Goal: Task Accomplishment & Management: Manage account settings

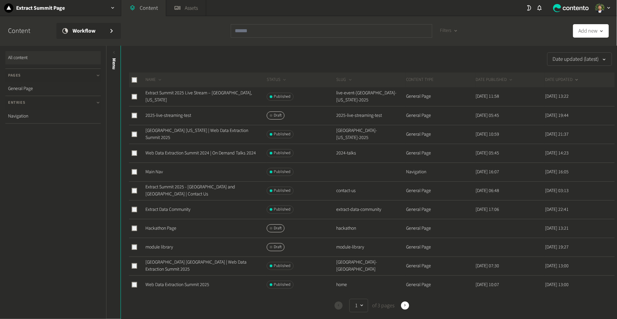
click at [185, 72] on div "Date updated (latest) NAME STATUS SLUG CONTENT TYPE DATE PUBLISHED DATE UPDATED…" at bounding box center [369, 299] width 497 height 495
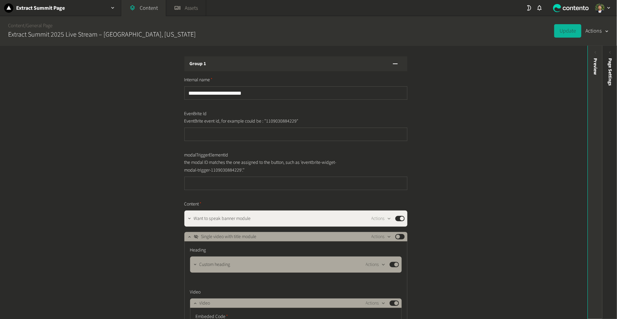
click at [594, 91] on div "Preview" at bounding box center [595, 110] width 15 height 121
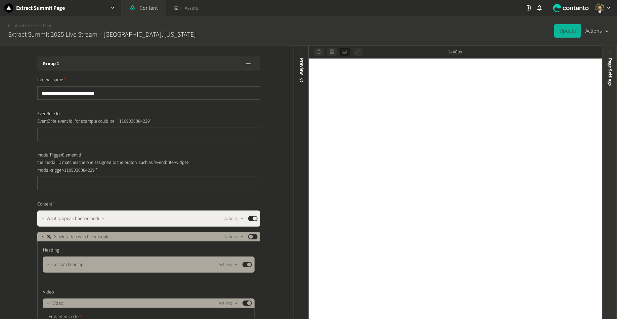
click at [609, 83] on span "Page Settings" at bounding box center [610, 72] width 7 height 28
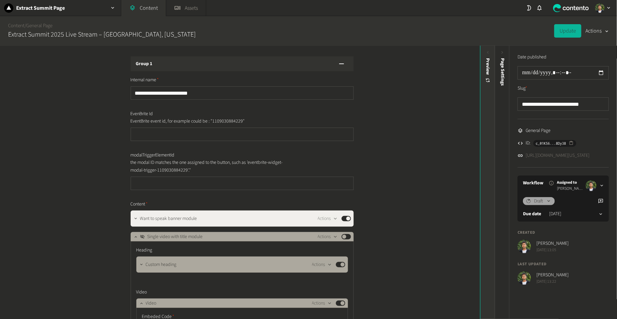
click at [485, 91] on div "Preview" at bounding box center [488, 110] width 15 height 121
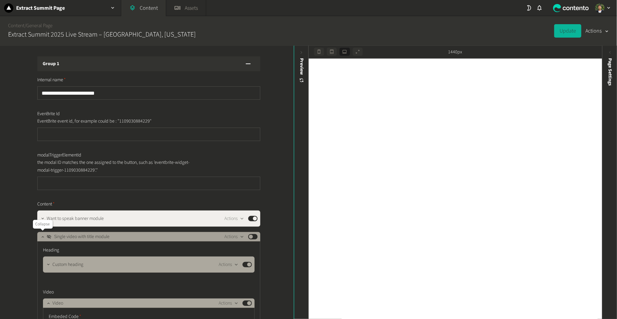
click at [42, 238] on icon "button" at bounding box center [42, 237] width 5 height 5
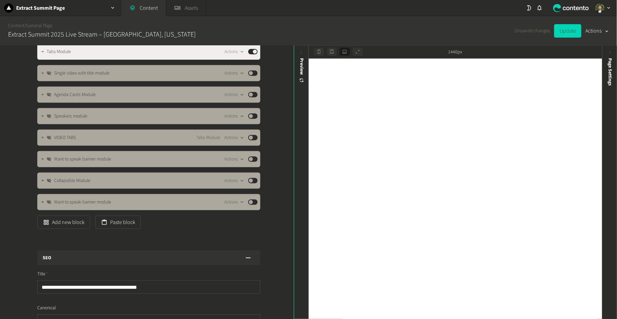
scroll to position [138, 0]
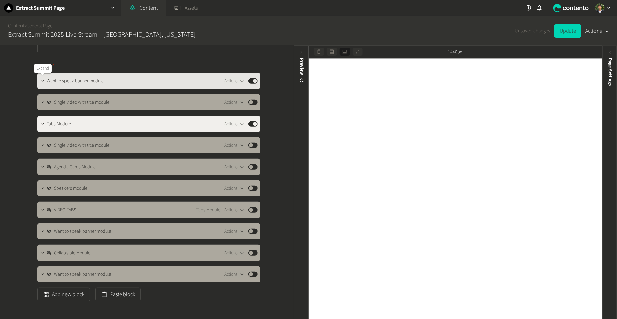
click at [43, 82] on icon "button" at bounding box center [42, 81] width 5 height 5
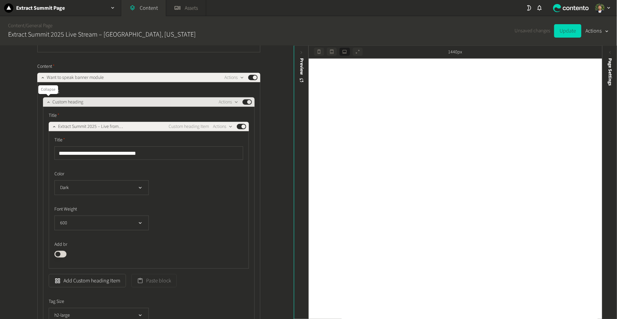
click at [46, 104] on icon "button" at bounding box center [48, 102] width 5 height 5
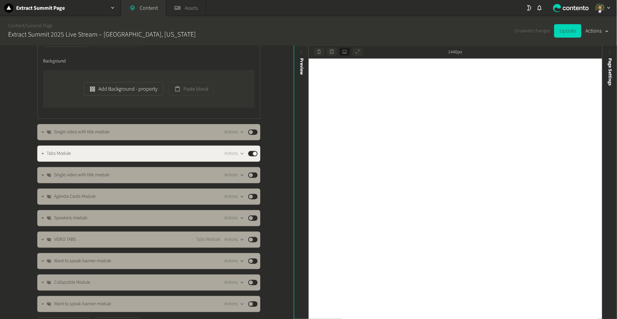
scroll to position [515, 0]
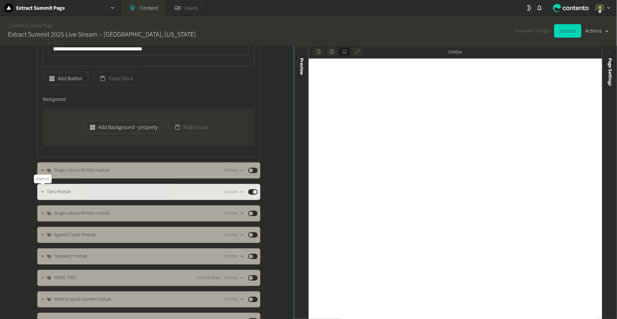
click at [42, 192] on icon "button" at bounding box center [42, 192] width 5 height 5
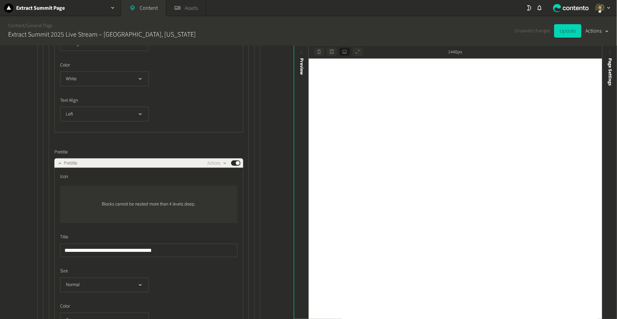
scroll to position [1700, 0]
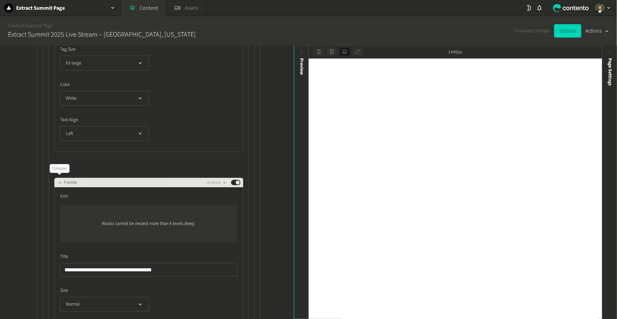
click at [59, 182] on icon "button" at bounding box center [59, 182] width 5 height 5
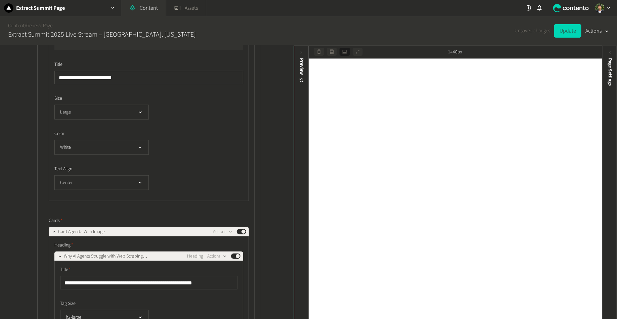
scroll to position [1430, 0]
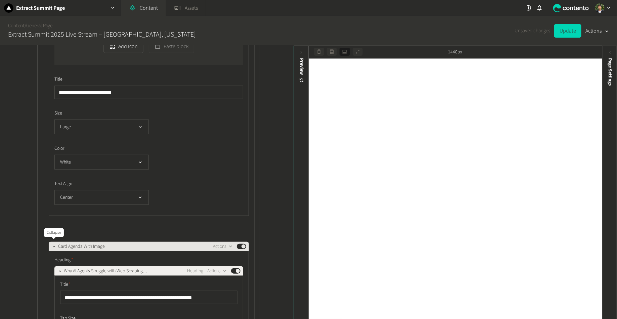
click at [52, 246] on icon "button" at bounding box center [54, 246] width 5 height 5
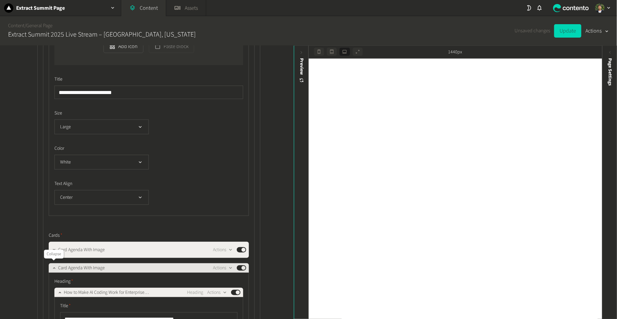
click at [50, 265] on button "button" at bounding box center [54, 268] width 8 height 8
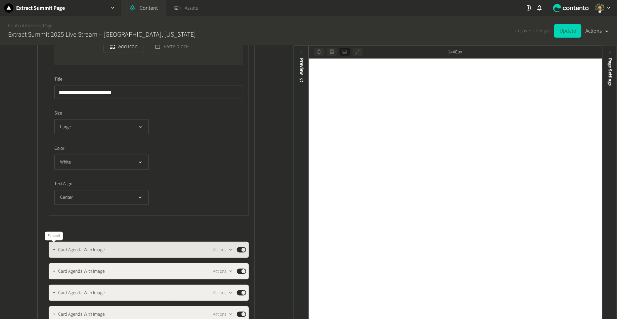
click at [54, 251] on icon "button" at bounding box center [54, 250] width 5 height 5
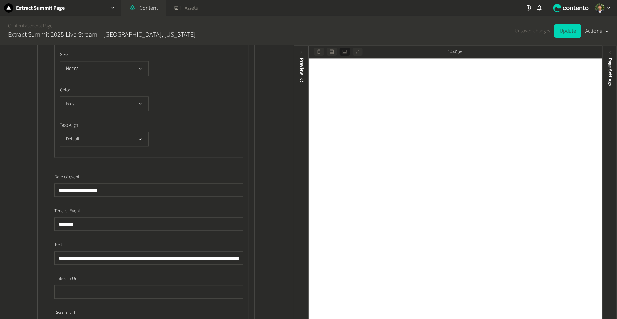
scroll to position [1938, 0]
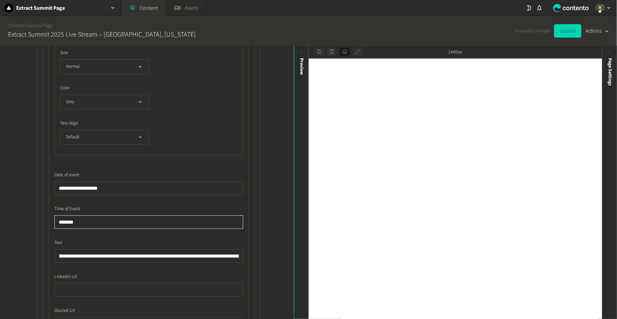
click at [64, 220] on input "*******" at bounding box center [148, 221] width 189 height 13
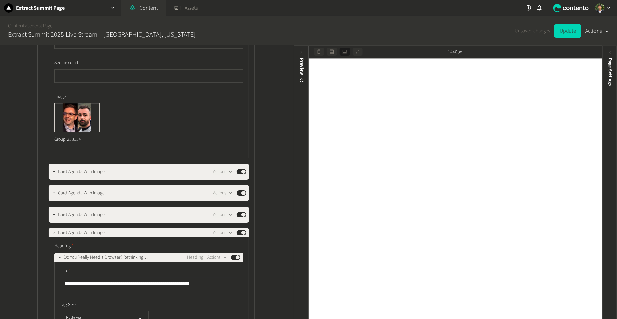
scroll to position [2220, 0]
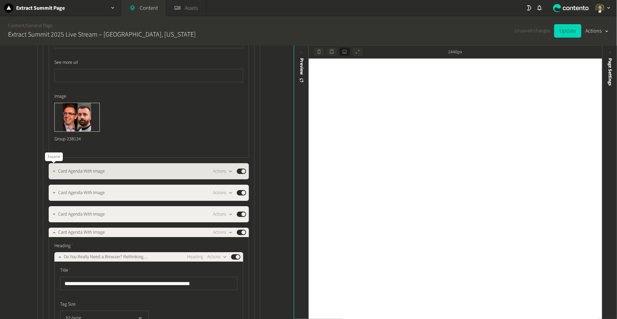
type input "*******"
click at [54, 170] on icon "button" at bounding box center [54, 171] width 5 height 5
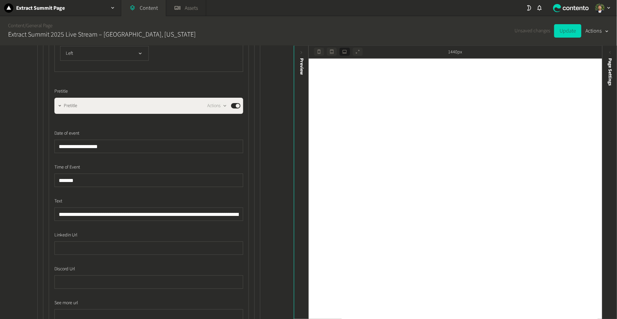
scroll to position [2528, 0]
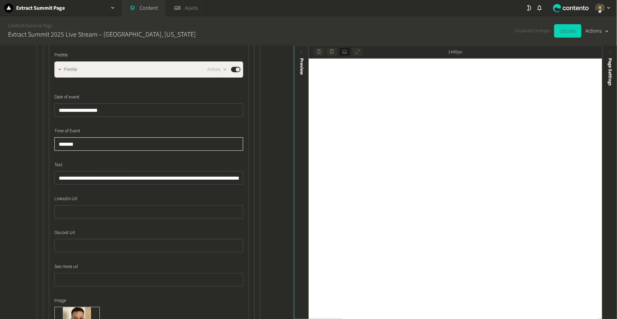
click at [65, 144] on input "*******" at bounding box center [148, 143] width 189 height 13
type input "*******"
click at [560, 32] on button "Update" at bounding box center [568, 30] width 27 height 13
click at [610, 72] on span "Page Settings" at bounding box center [610, 72] width 7 height 28
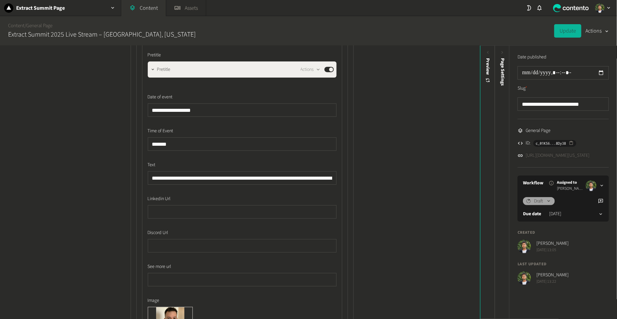
click at [567, 155] on link "https://dev.extractsummit.io/live-event-austin-texas-2025" at bounding box center [558, 155] width 64 height 7
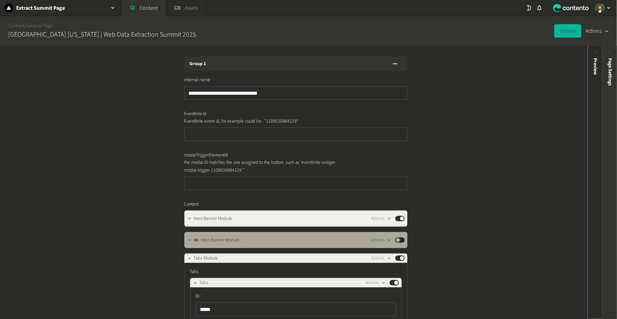
click at [604, 55] on div "Page Settings" at bounding box center [610, 110] width 15 height 121
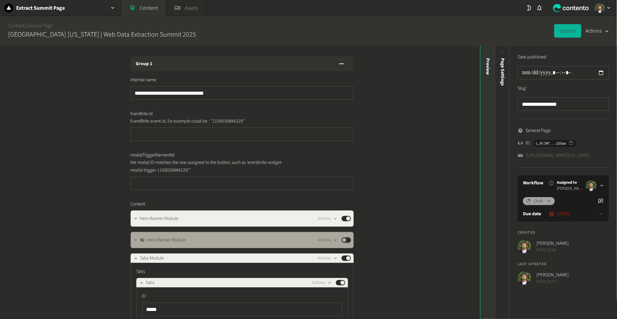
click at [491, 66] on div "Preview" at bounding box center [488, 66] width 7 height 17
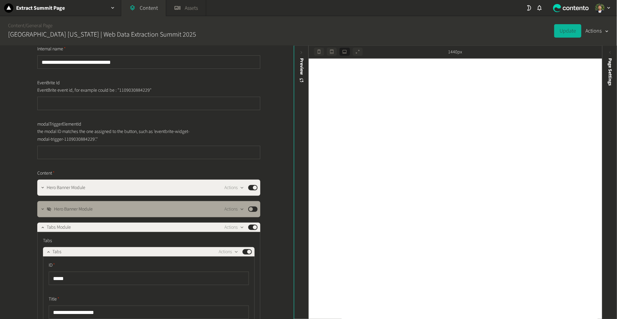
scroll to position [60, 0]
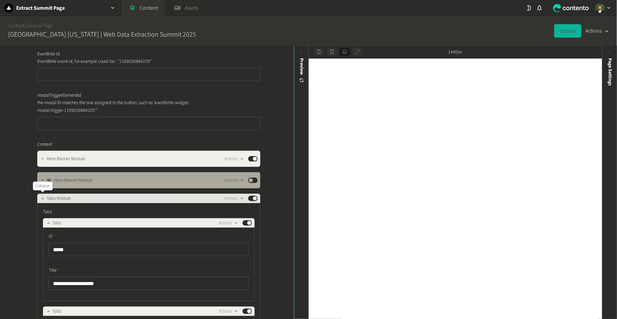
click at [40, 196] on button "button" at bounding box center [43, 198] width 8 height 8
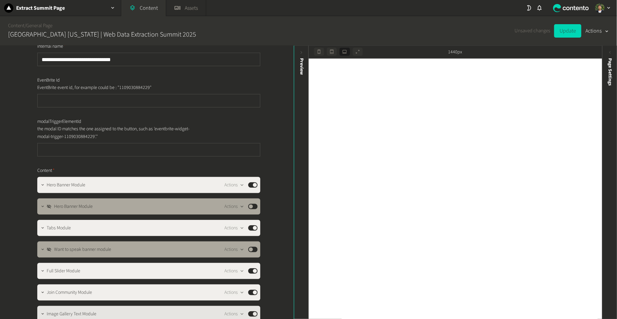
scroll to position [33, 0]
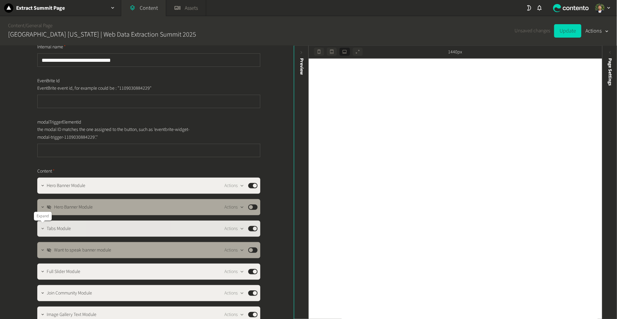
click at [41, 230] on icon "button" at bounding box center [42, 229] width 5 height 5
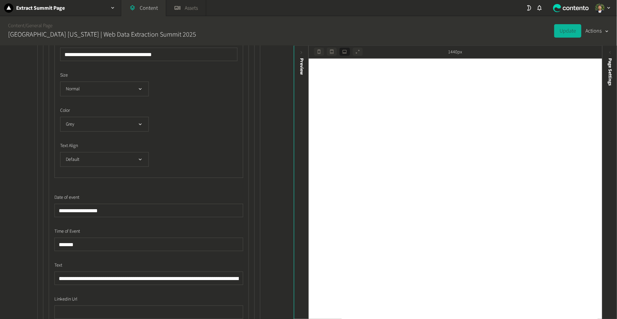
scroll to position [1476, 0]
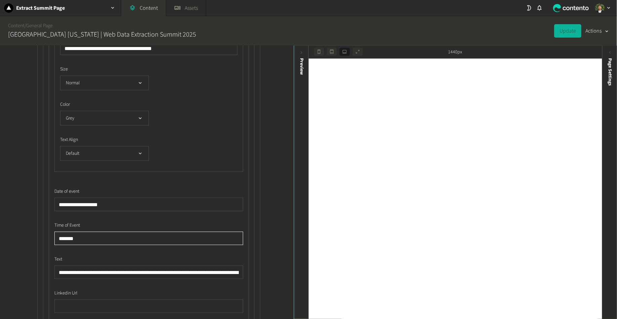
click at [64, 237] on input "*******" at bounding box center [148, 238] width 189 height 13
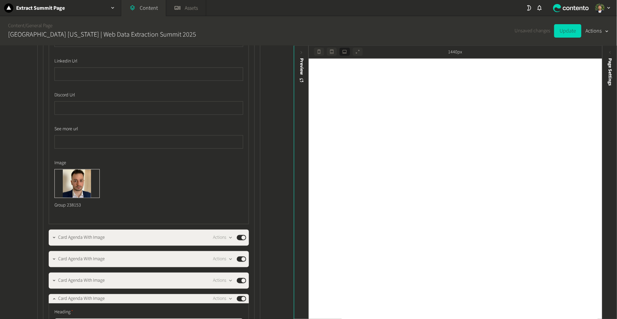
scroll to position [1718, 0]
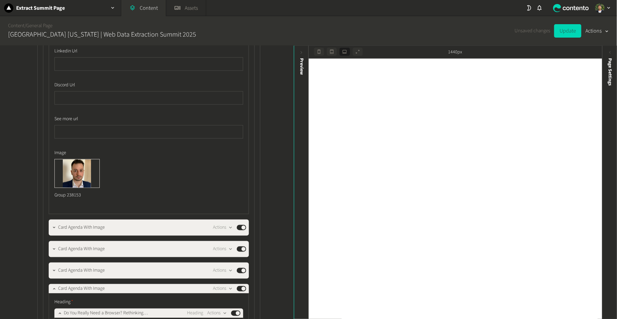
type input "*******"
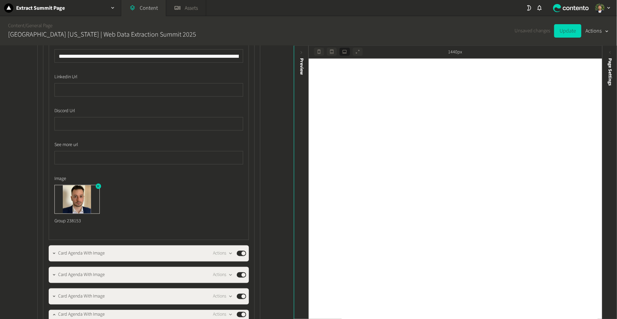
scroll to position [1735, 0]
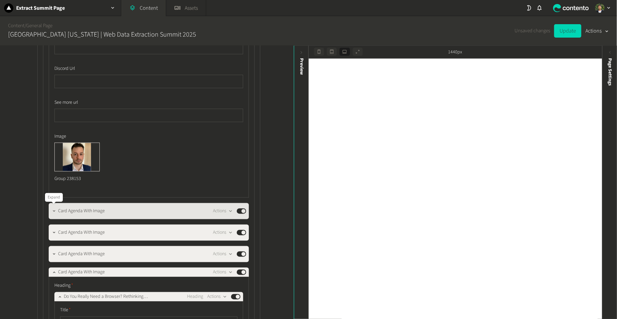
click at [53, 212] on icon "button" at bounding box center [54, 211] width 5 height 5
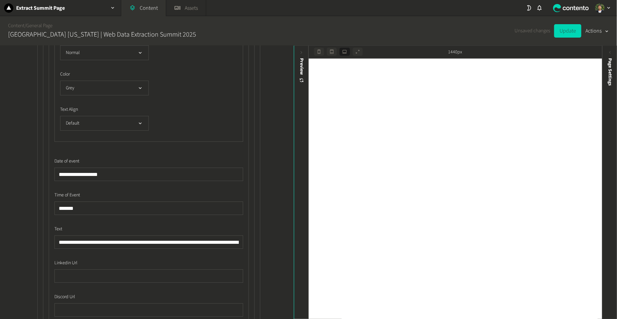
scroll to position [2177, 0]
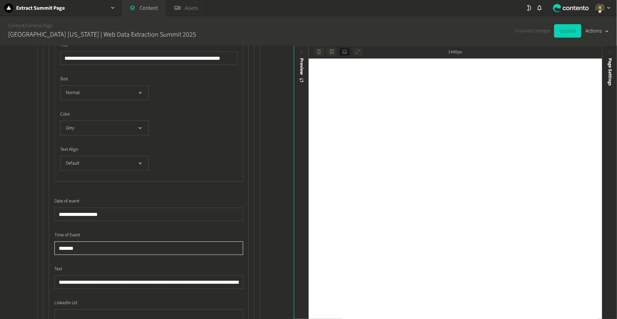
click at [65, 246] on input "*******" at bounding box center [148, 248] width 189 height 13
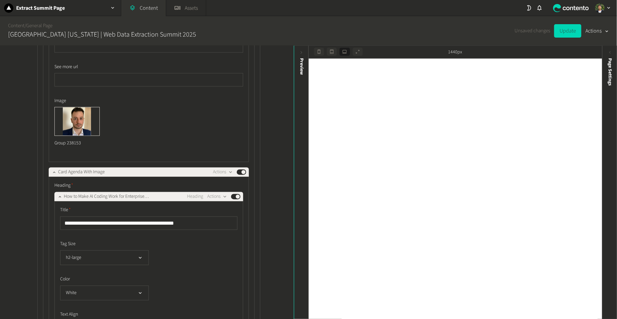
scroll to position [1716, 0]
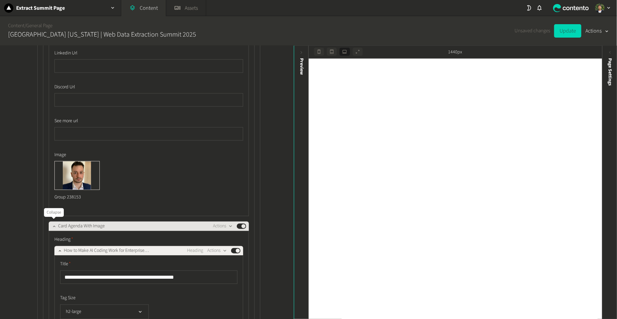
type input "*******"
click at [54, 226] on icon "button" at bounding box center [54, 226] width 2 height 1
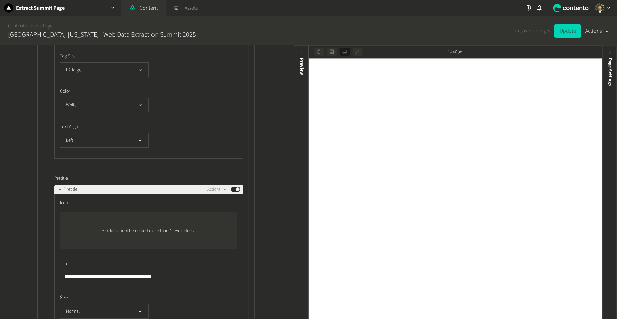
scroll to position [1076, 0]
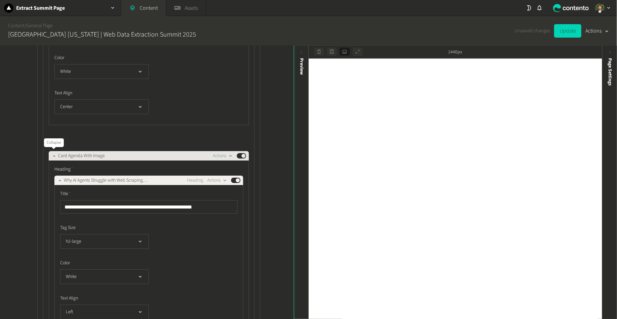
click at [52, 154] on icon "button" at bounding box center [54, 156] width 5 height 5
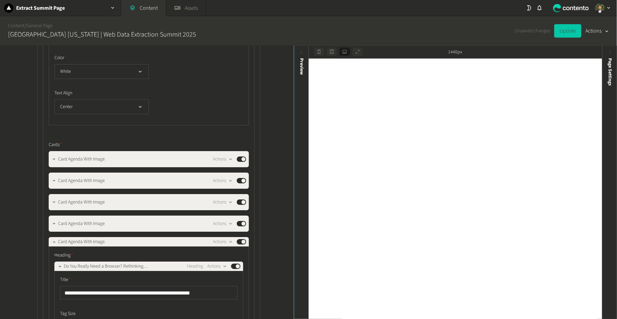
click at [563, 34] on button "Update" at bounding box center [568, 30] width 27 height 13
